Goal: Manage account settings

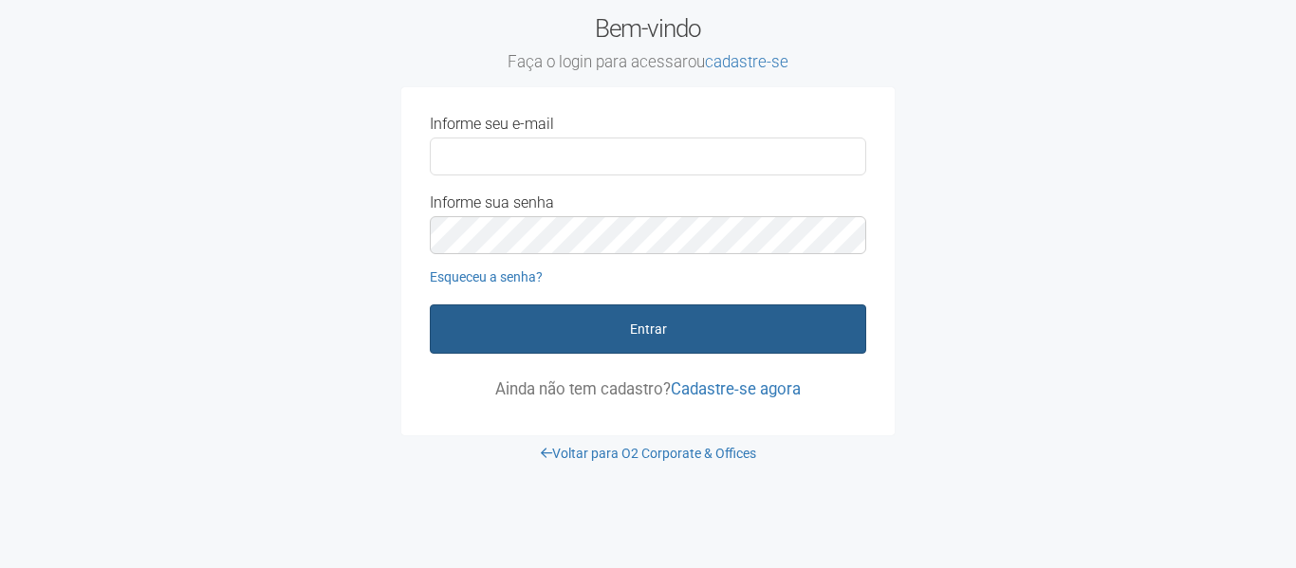
type input "**********"
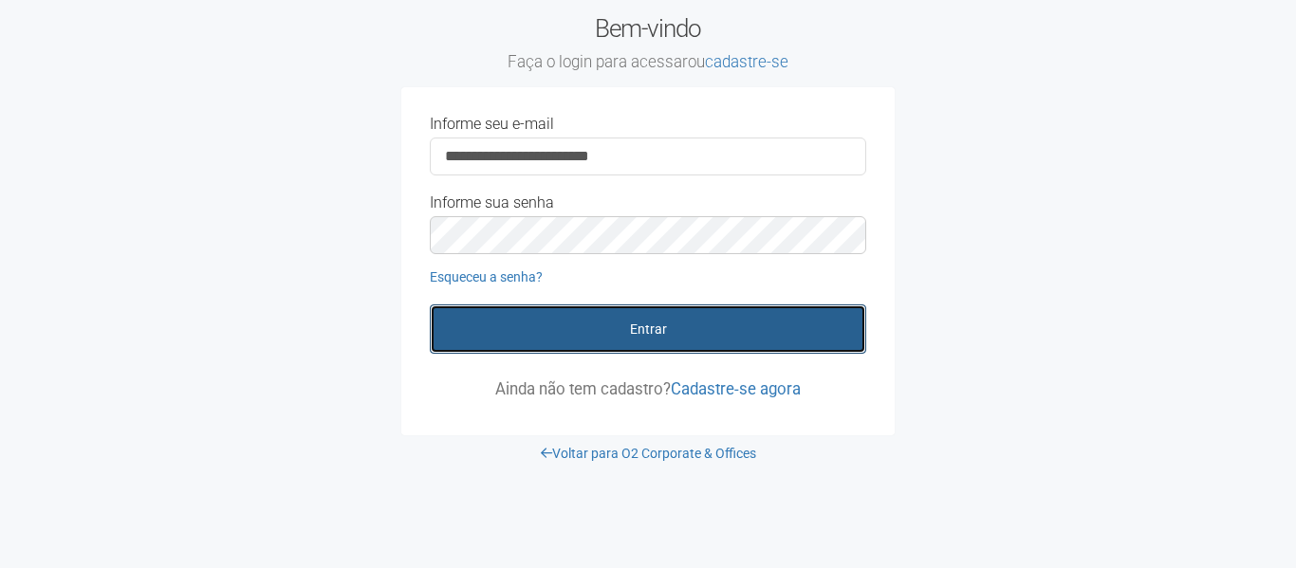
click at [641, 324] on button "Entrar" at bounding box center [648, 328] width 436 height 49
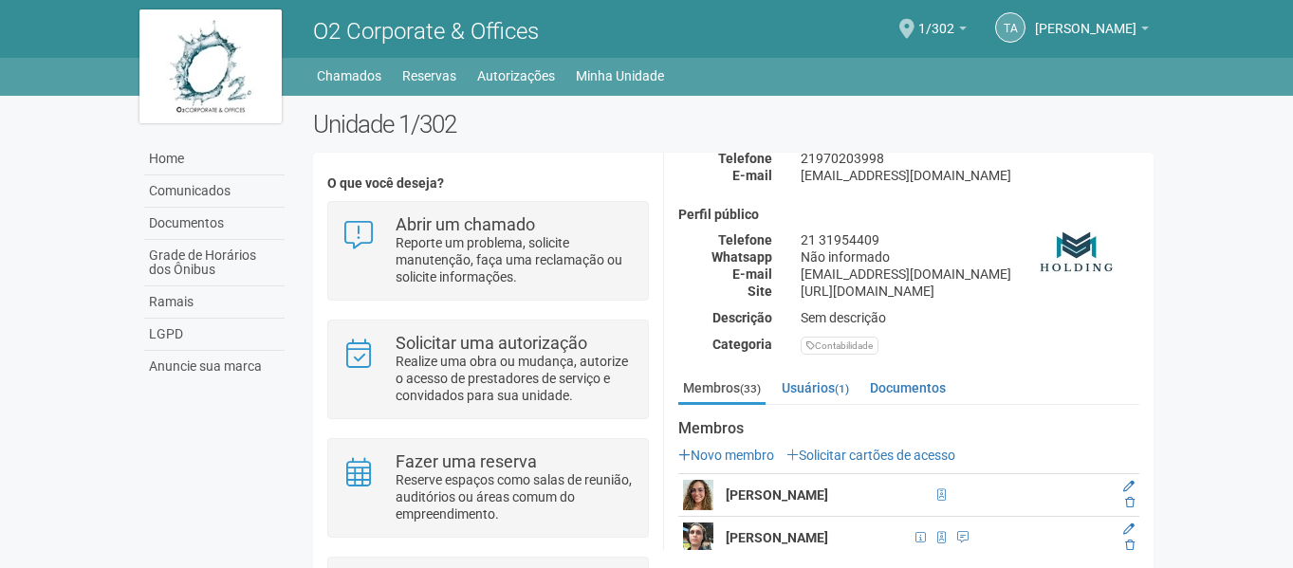
scroll to position [285, 0]
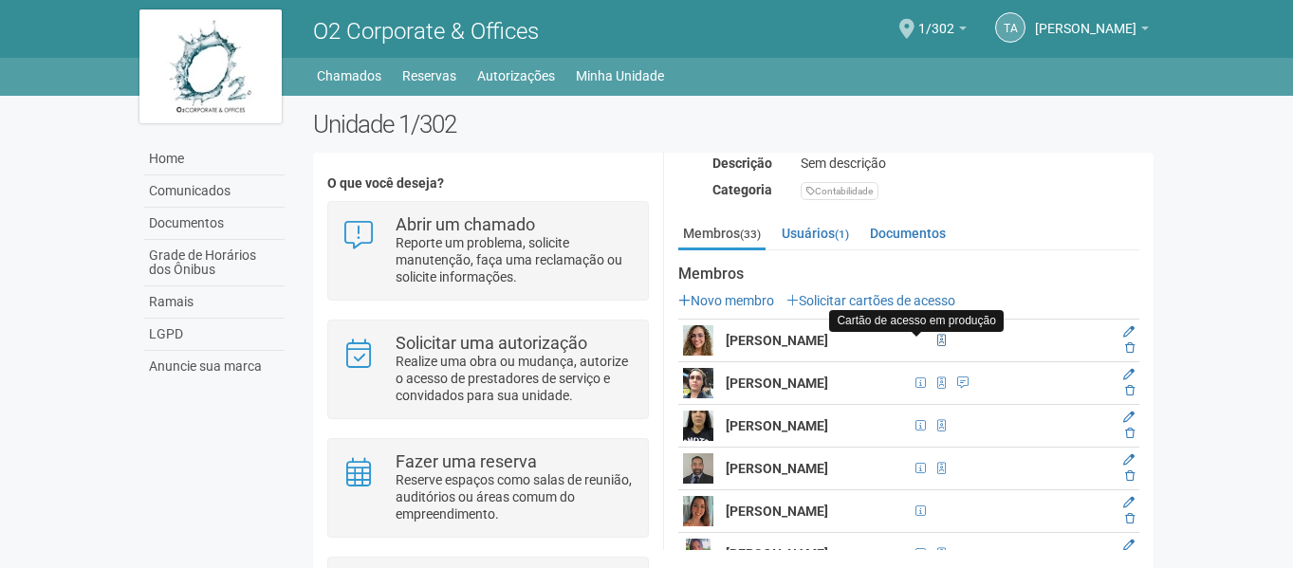
click at [937, 337] on span at bounding box center [941, 340] width 9 height 11
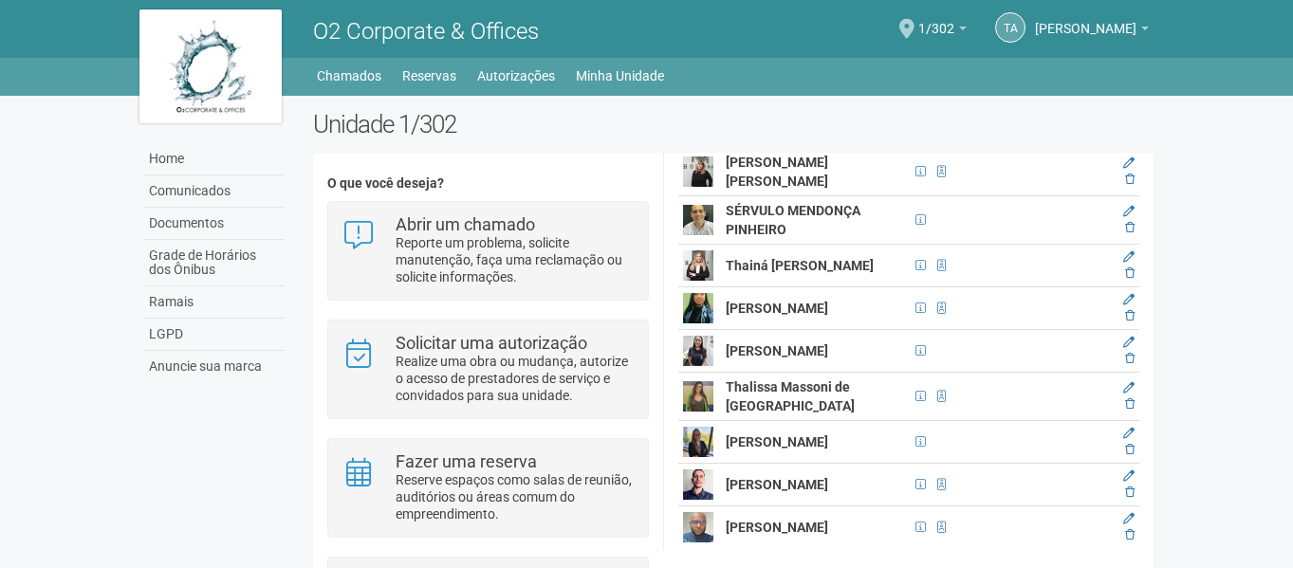
scroll to position [1392, 0]
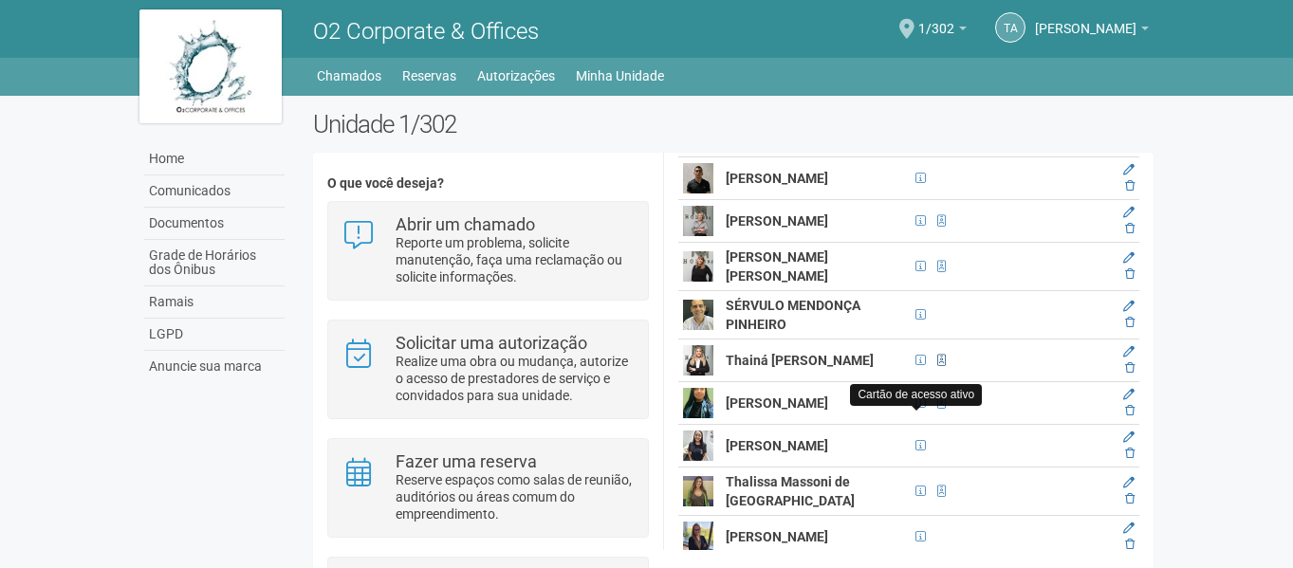
click at [937, 366] on span at bounding box center [941, 360] width 9 height 11
click at [1124, 358] on icon at bounding box center [1128, 351] width 11 height 11
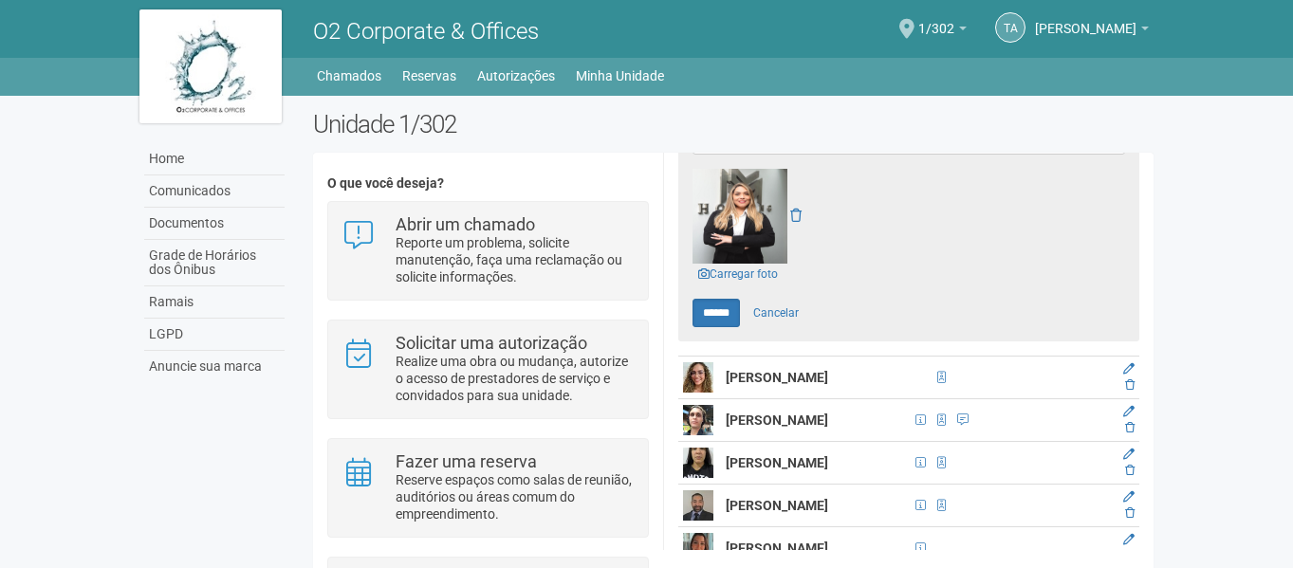
scroll to position [726, 0]
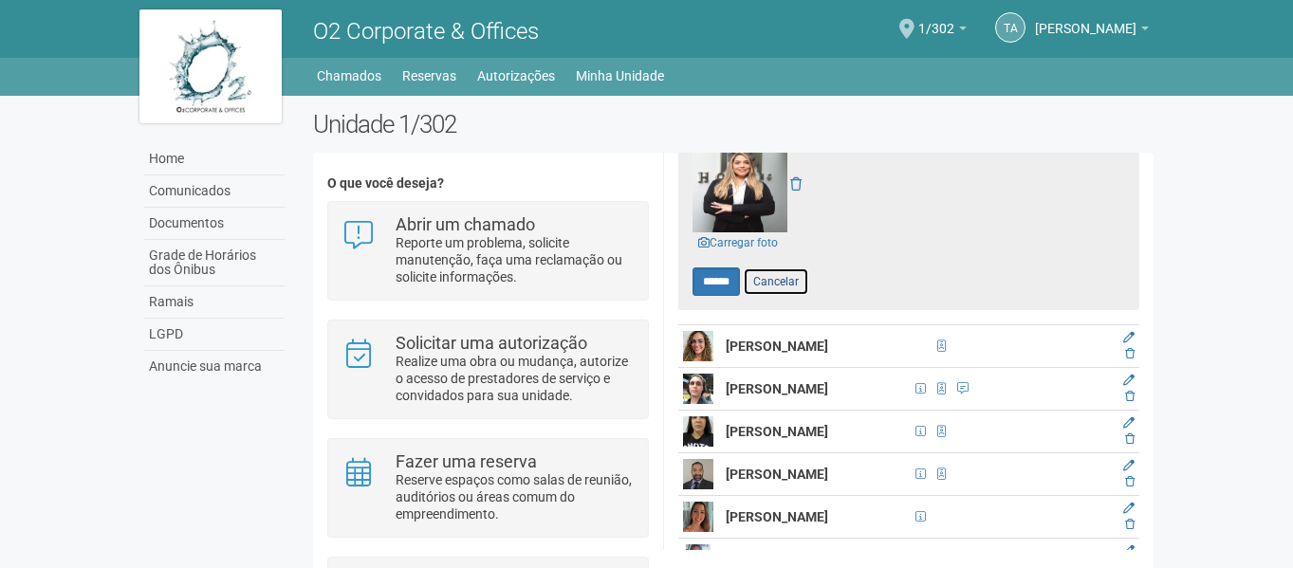
click at [793, 278] on link "Cancelar" at bounding box center [776, 281] width 66 height 28
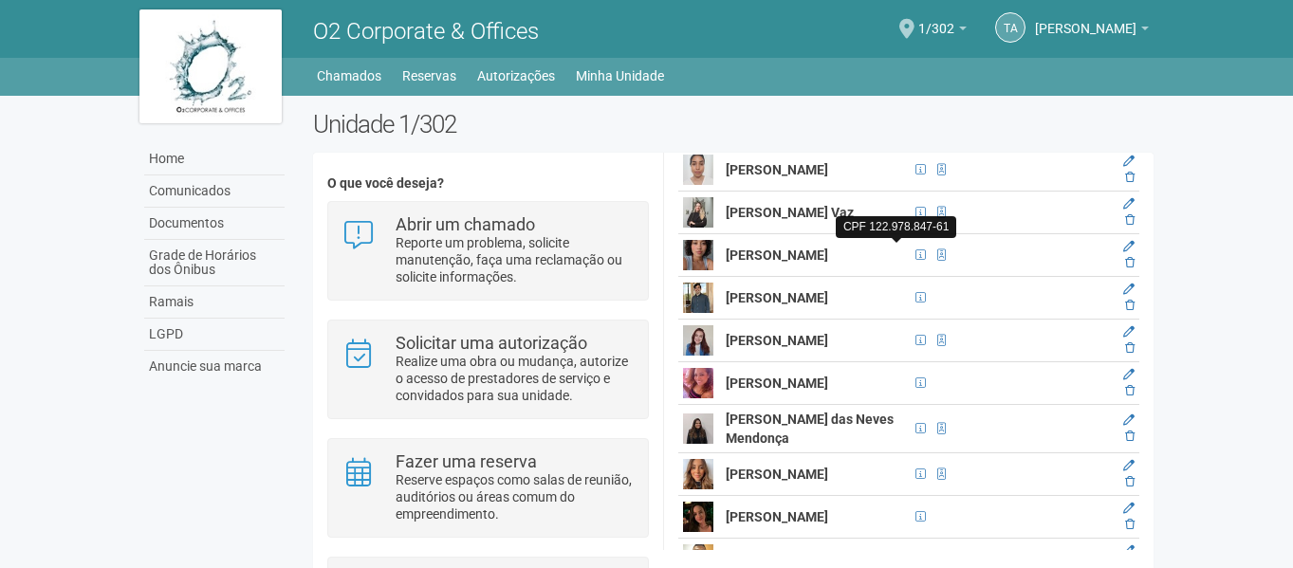
scroll to position [926, 0]
click at [1126, 294] on icon at bounding box center [1128, 288] width 11 height 11
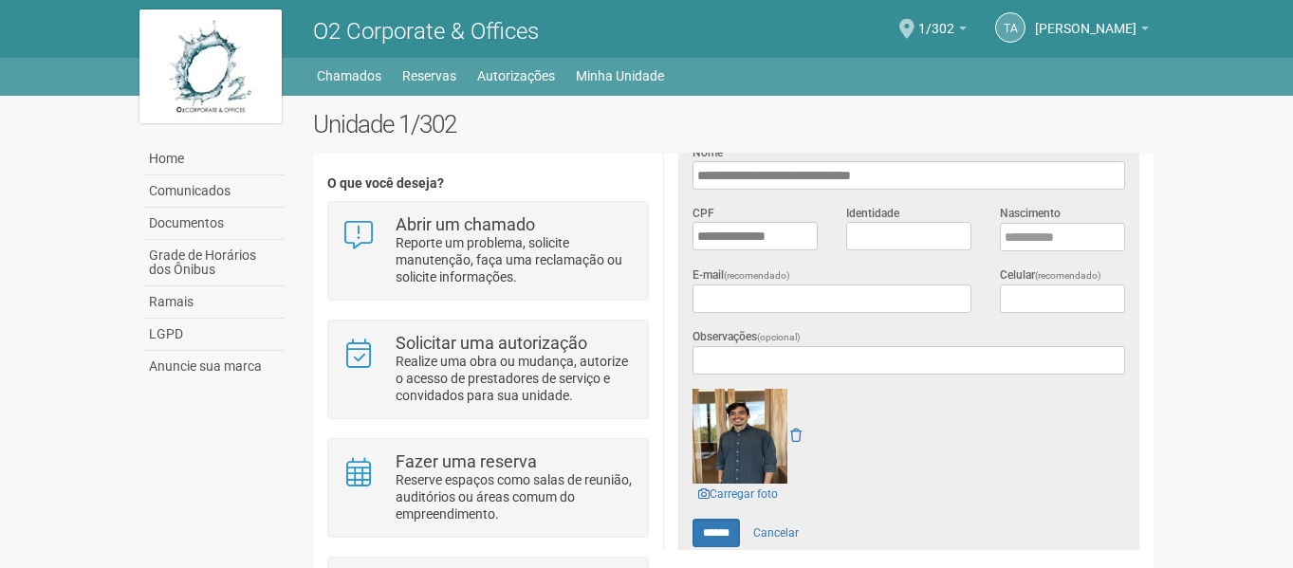
scroll to position [441, 0]
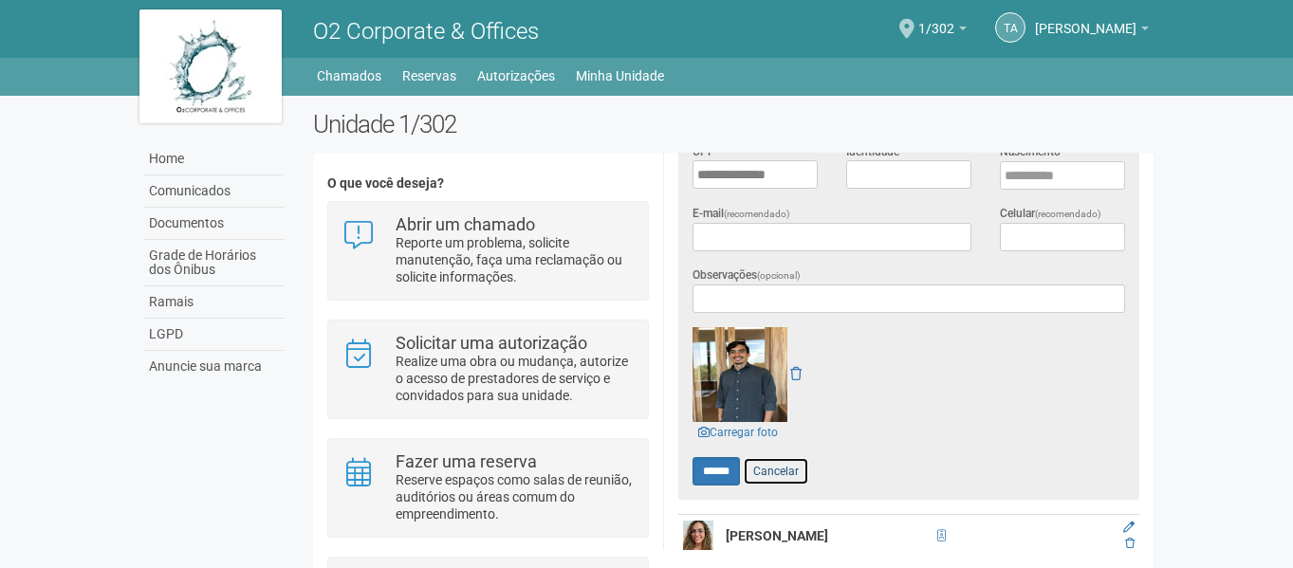
click at [784, 470] on link "Cancelar" at bounding box center [776, 471] width 66 height 28
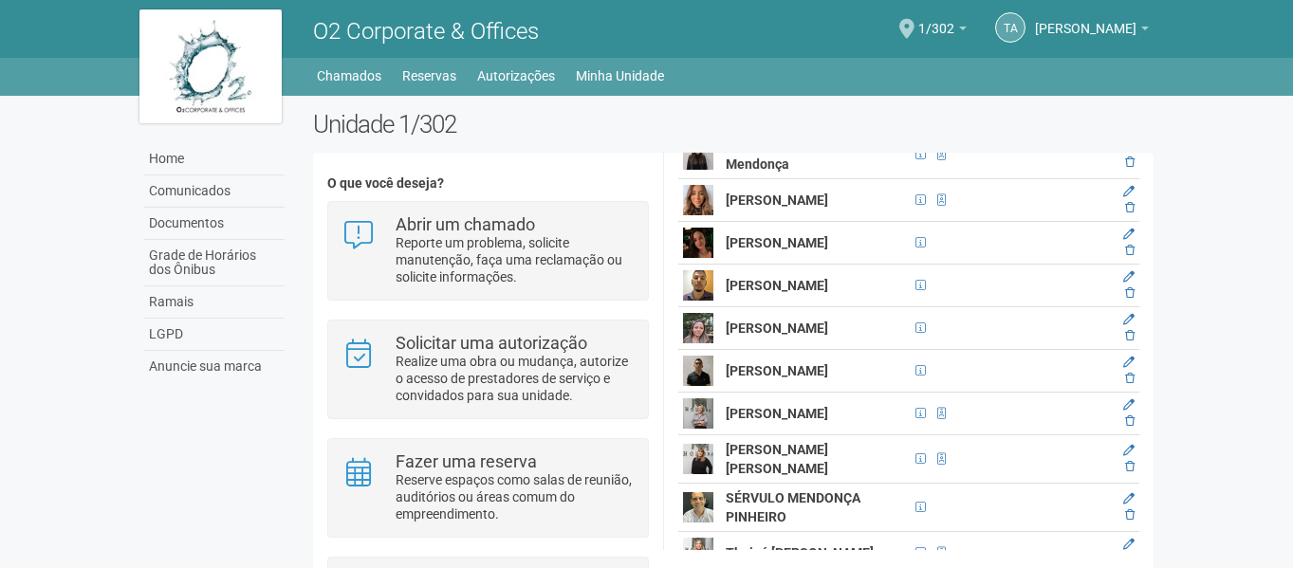
scroll to position [1294, 0]
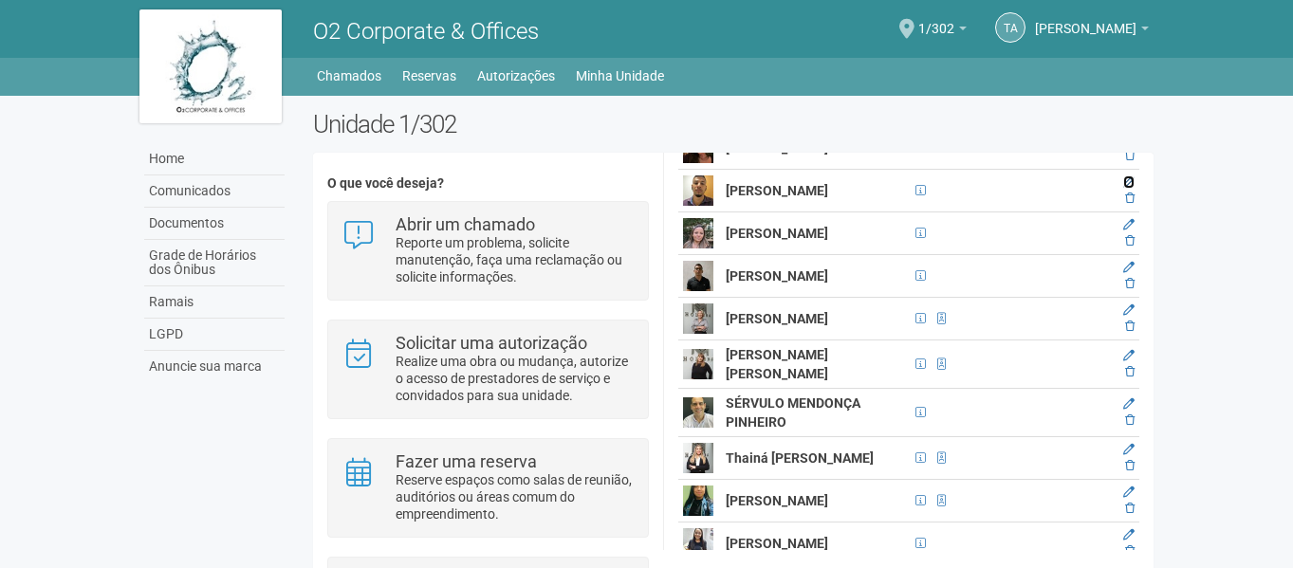
click at [1125, 188] on icon at bounding box center [1128, 181] width 11 height 11
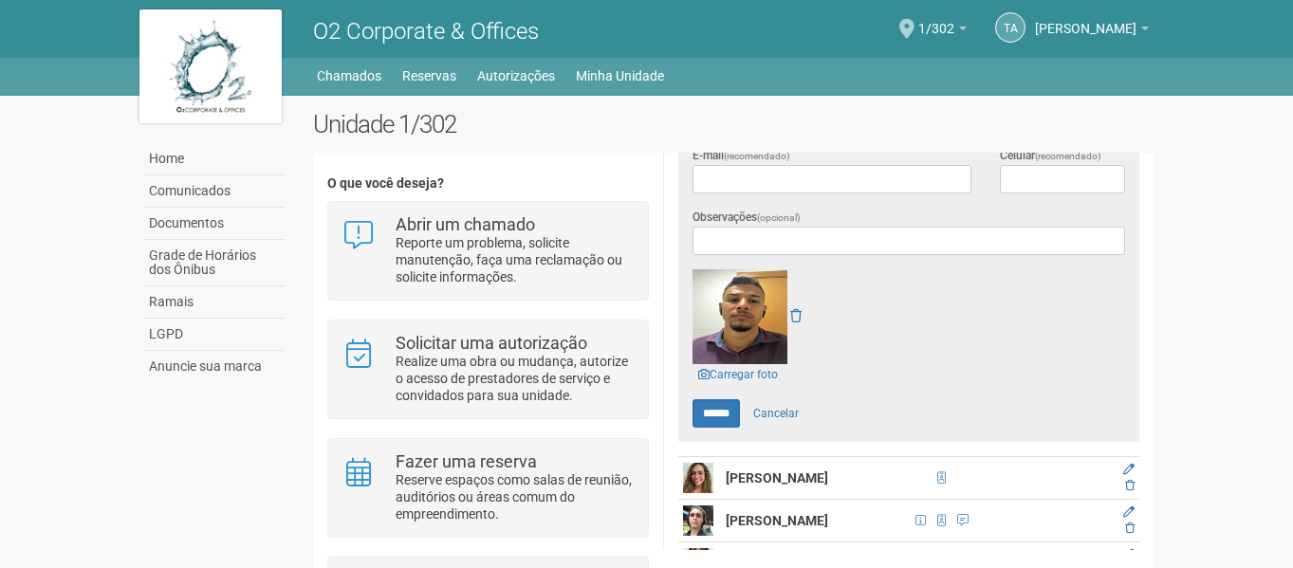
scroll to position [631, 0]
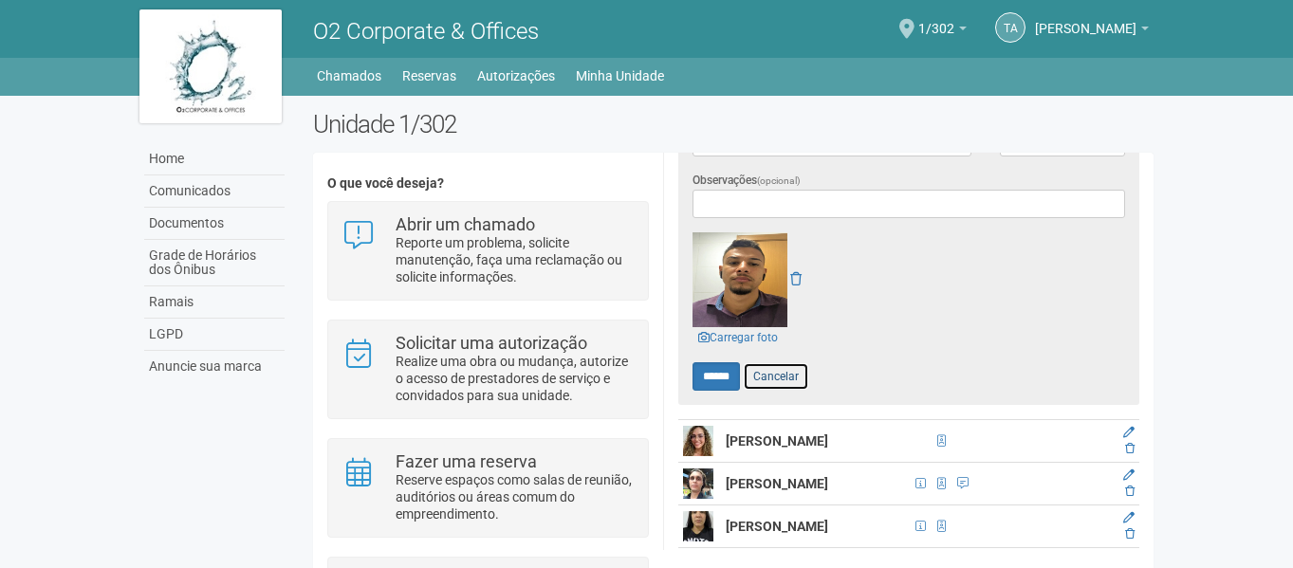
click at [790, 370] on link "Cancelar" at bounding box center [776, 376] width 66 height 28
